Goal: Complete application form

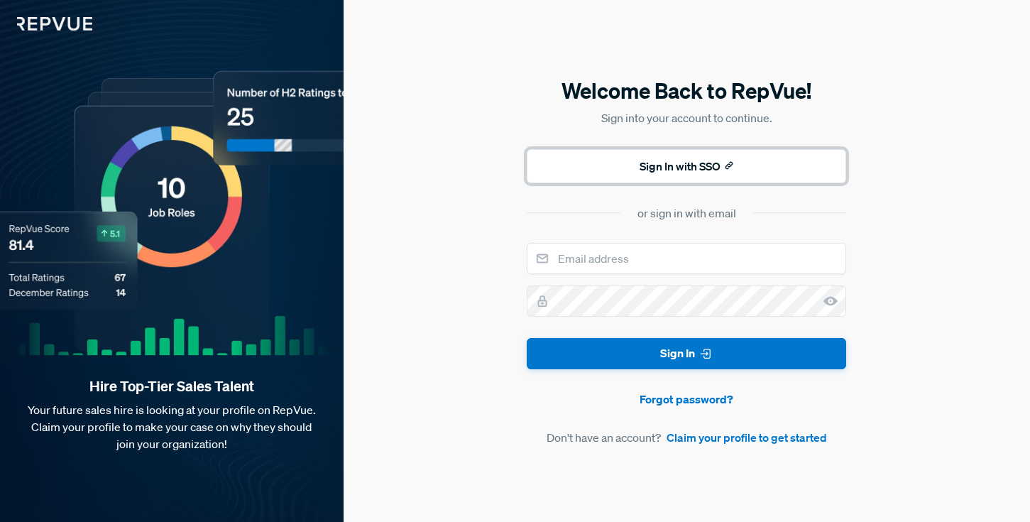
click at [644, 166] on button "Sign In with SSO" at bounding box center [686, 166] width 319 height 34
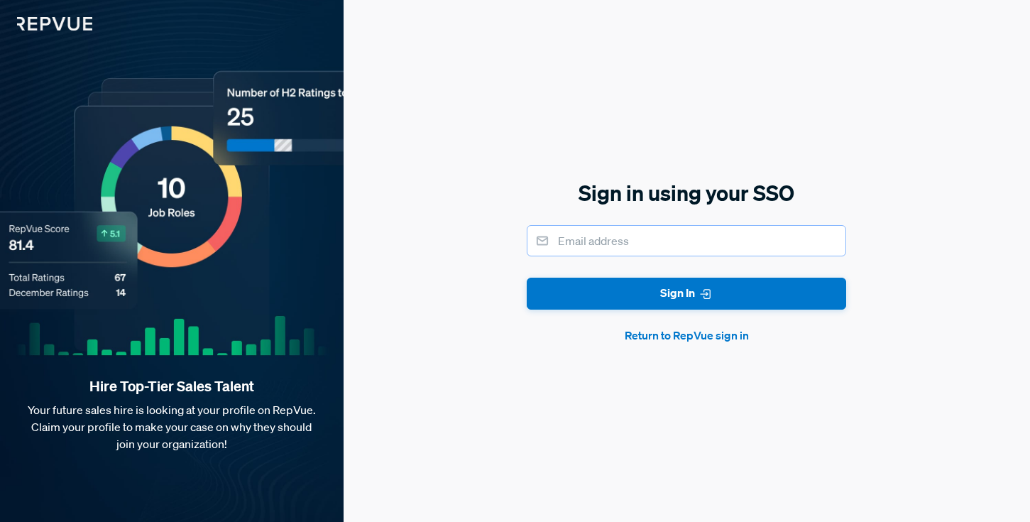
click at [643, 233] on input "email" at bounding box center [686, 240] width 319 height 31
type input "[EMAIL_ADDRESS][DOMAIN_NAME]"
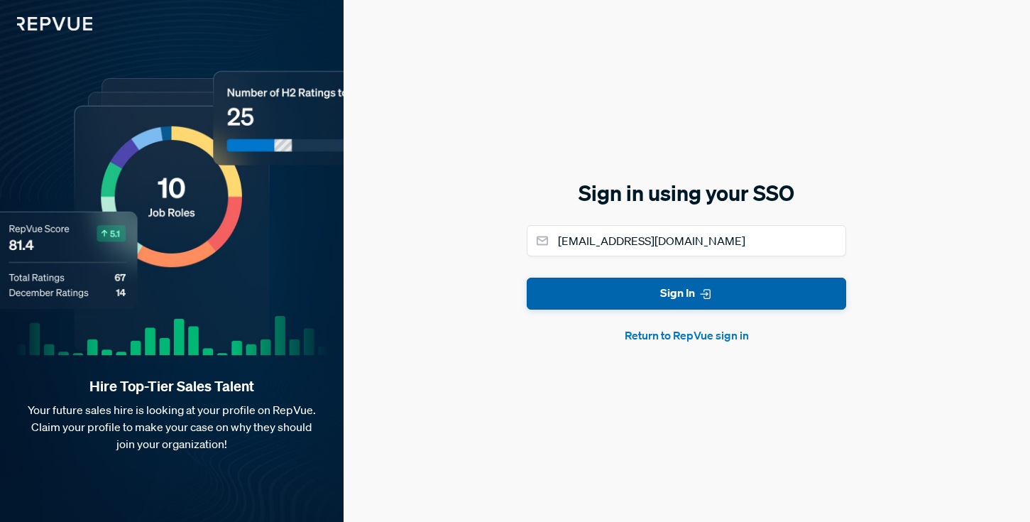
click at [644, 297] on button "Sign In" at bounding box center [686, 293] width 319 height 32
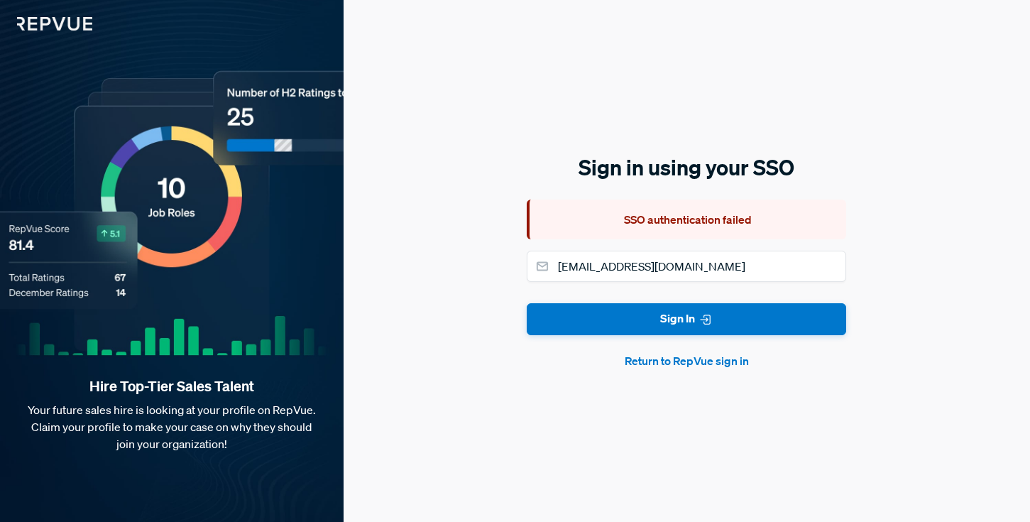
click at [671, 366] on button "Return to RepVue sign in" at bounding box center [686, 360] width 319 height 17
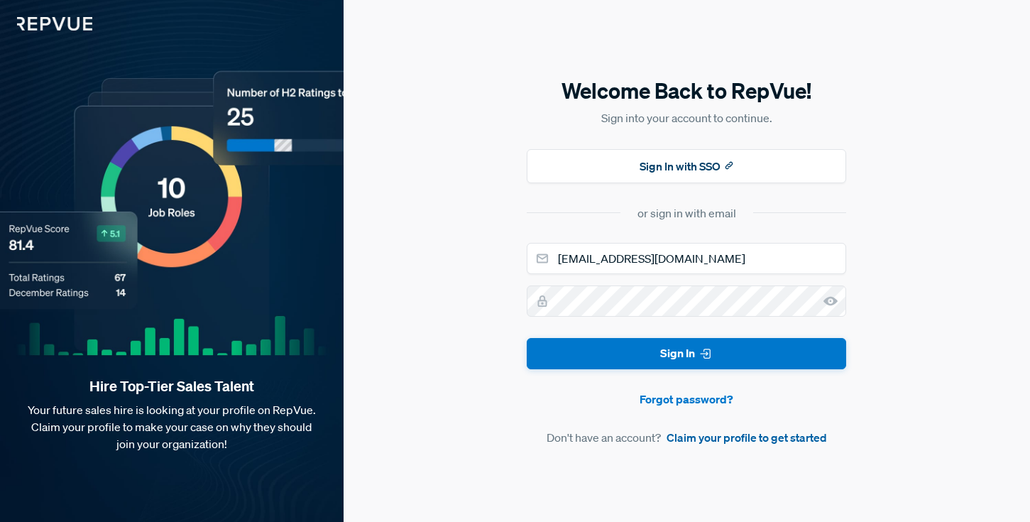
click at [717, 436] on link "Claim your profile to get started" at bounding box center [746, 437] width 160 height 17
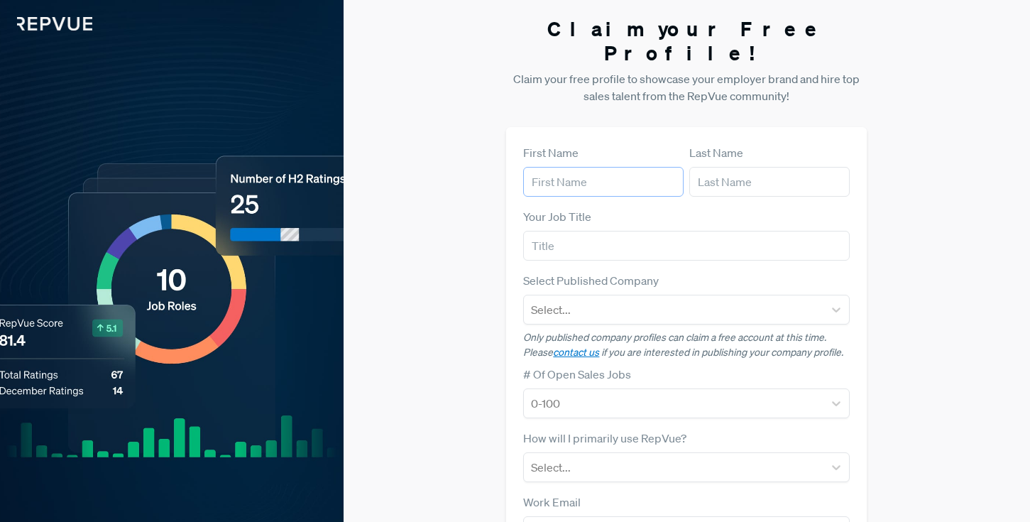
click at [561, 167] on input "text" at bounding box center [603, 182] width 160 height 30
type input "[PERSON_NAME]"
type input "[EMAIL_ADDRESS][DOMAIN_NAME]"
click at [604, 231] on input "text" at bounding box center [686, 246] width 326 height 30
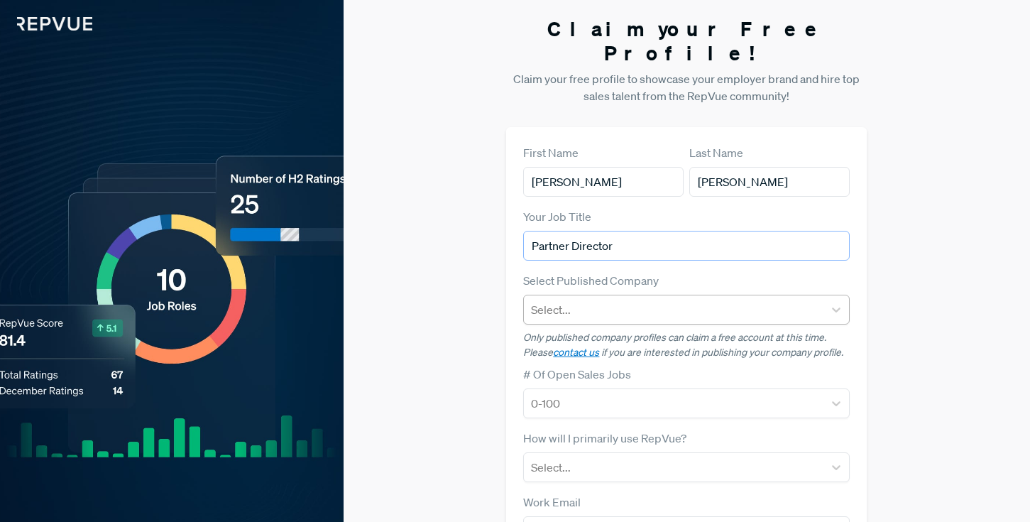
type input "Partner Director"
click at [592, 295] on div "Select..." at bounding box center [686, 310] width 326 height 30
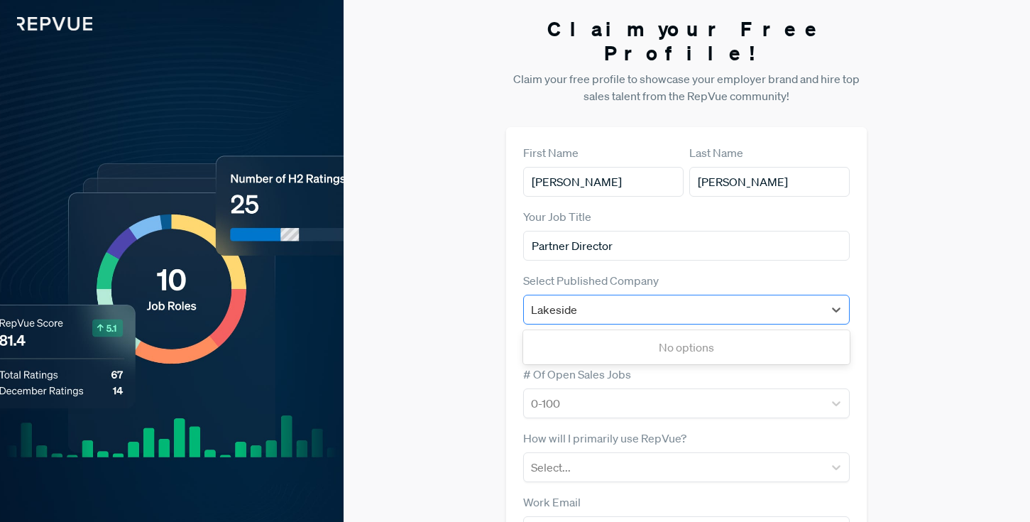
type input "Lakesid"
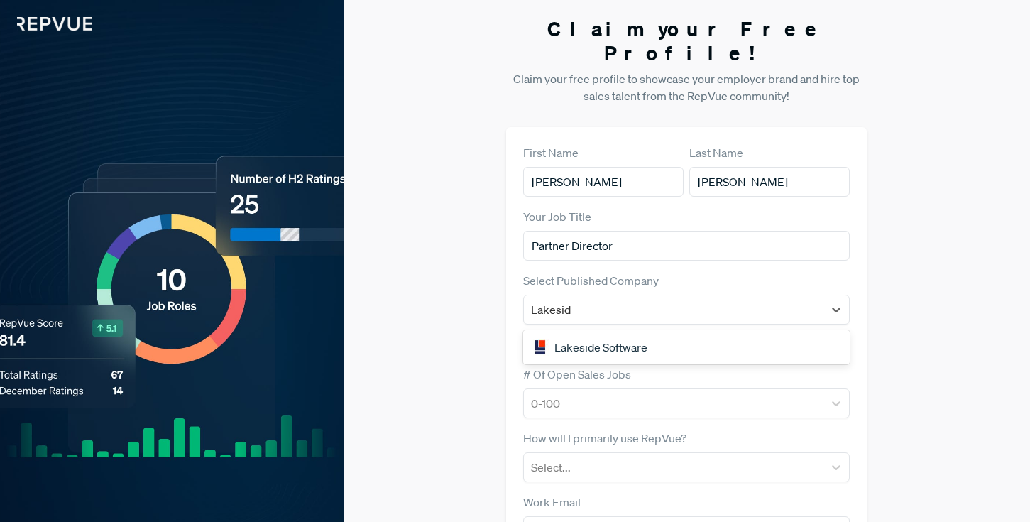
click at [590, 333] on div "Lakeside Software" at bounding box center [686, 347] width 326 height 28
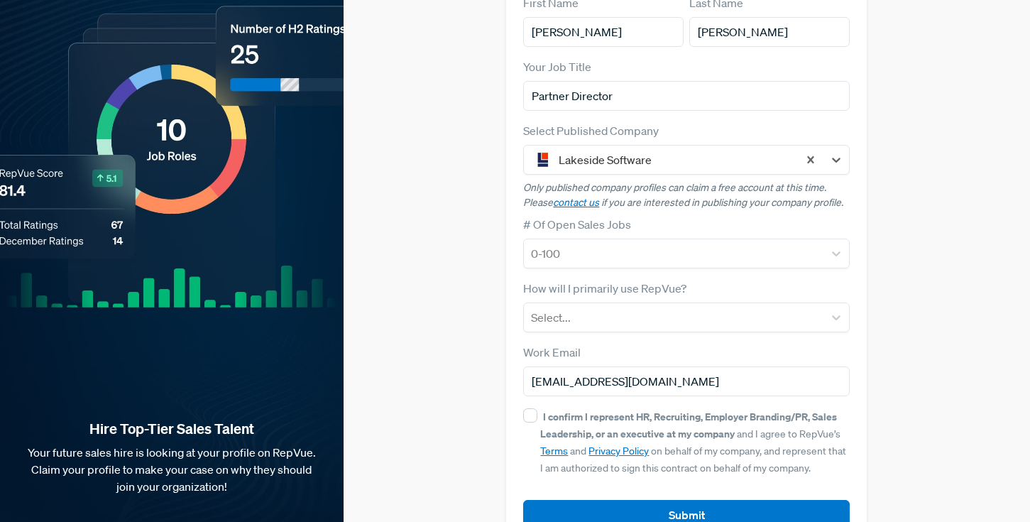
scroll to position [162, 0]
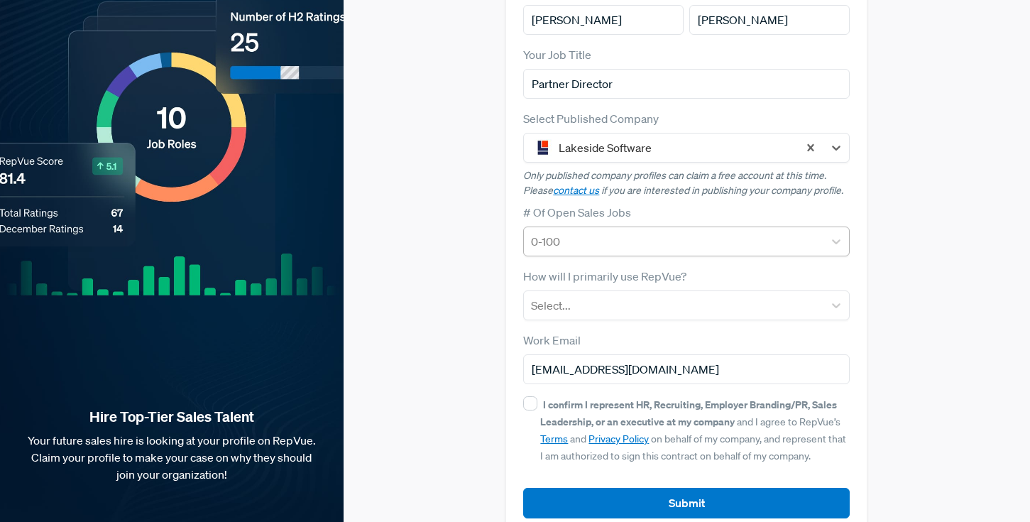
click at [612, 231] on div at bounding box center [673, 241] width 285 height 20
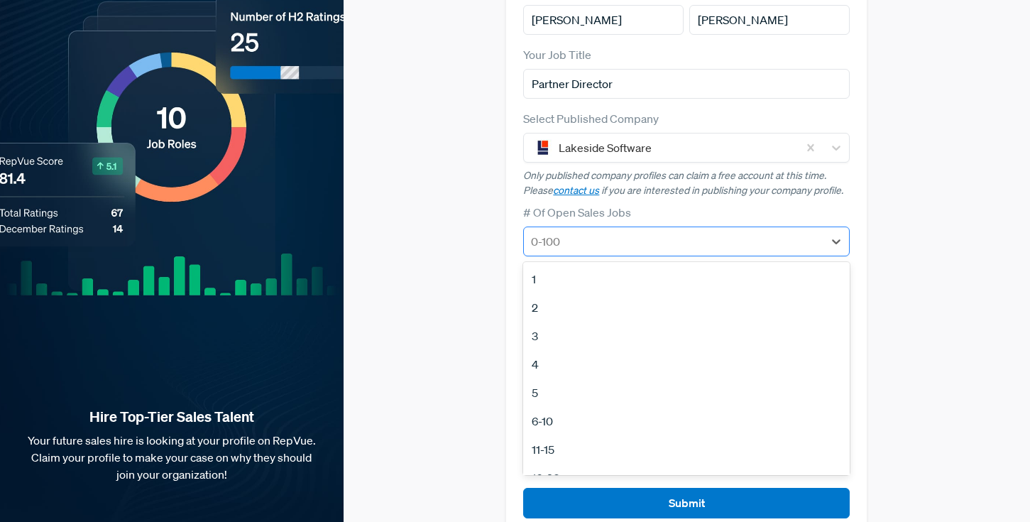
click at [612, 231] on div at bounding box center [673, 241] width 285 height 20
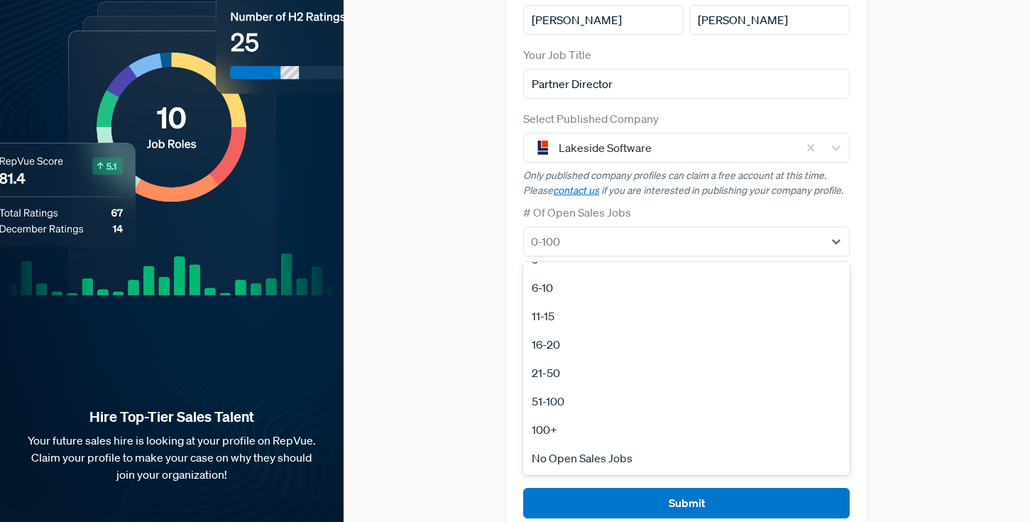
click at [611, 444] on div "No Open Sales Jobs" at bounding box center [686, 458] width 326 height 28
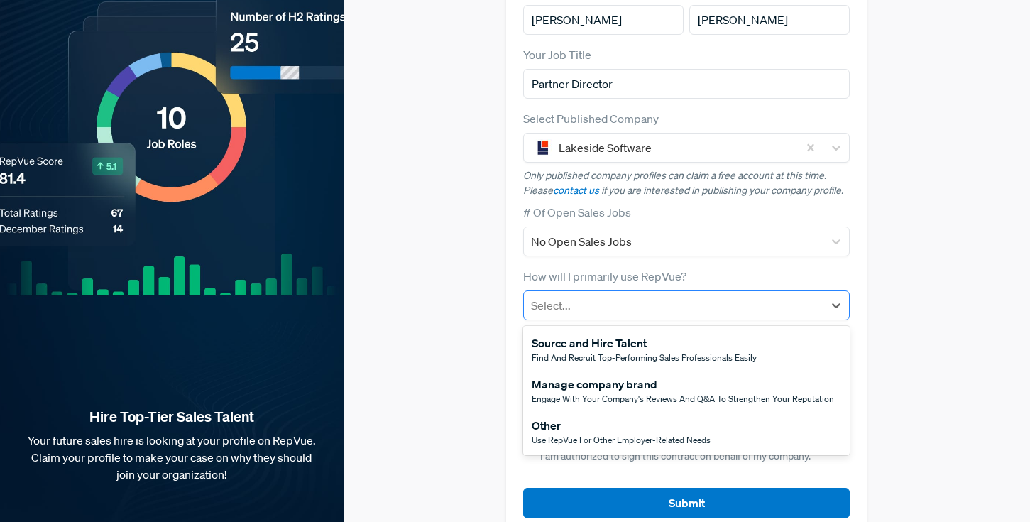
click at [557, 295] on div at bounding box center [673, 305] width 285 height 20
click at [698, 434] on span "Use RepVue for other employer-related needs" at bounding box center [621, 440] width 179 height 12
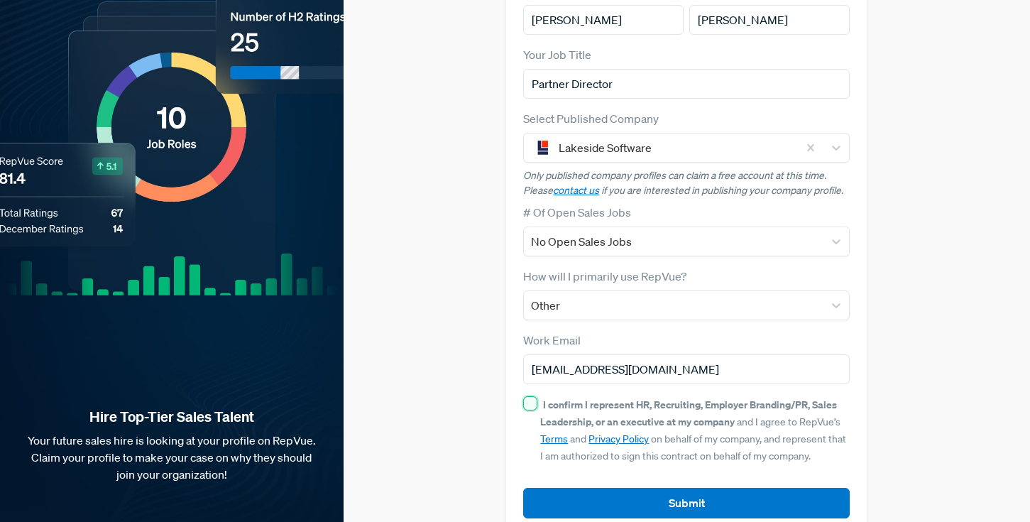
click at [532, 396] on input "I confirm I represent HR, Recruiting, Employer Branding/PR, Sales Leadership, o…" at bounding box center [530, 403] width 14 height 14
checkbox input "true"
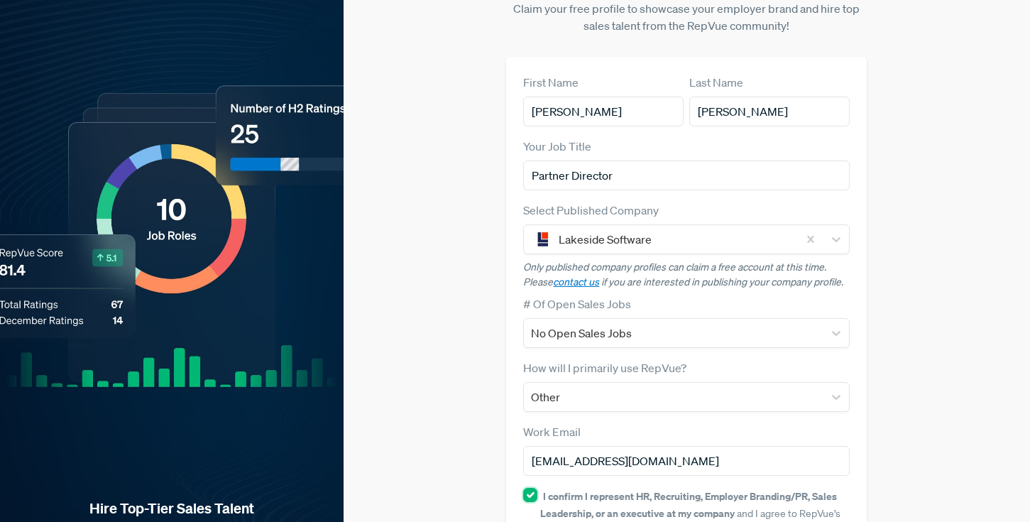
scroll to position [0, 0]
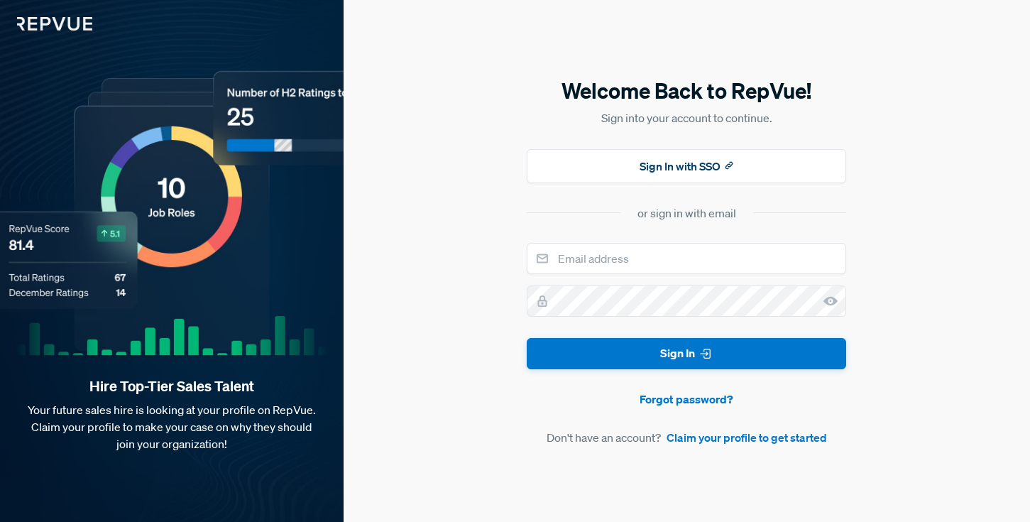
click at [159, 136] on div "Hire Top-Tier Sales Talent Your future sales hire is looking at your profile on…" at bounding box center [171, 261] width 343 height 522
click at [159, 165] on div "Hire Top-Tier Sales Talent Your future sales hire is looking at your profile on…" at bounding box center [171, 261] width 343 height 522
